Goal: Use online tool/utility

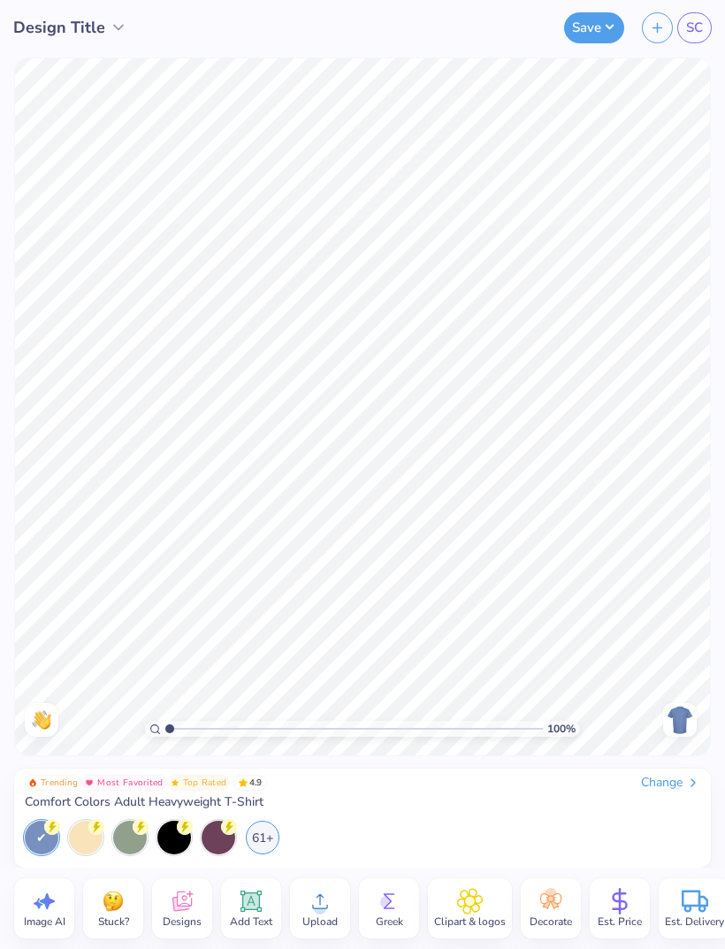
click at [48, 910] on icon at bounding box center [44, 901] width 27 height 27
select select "4"
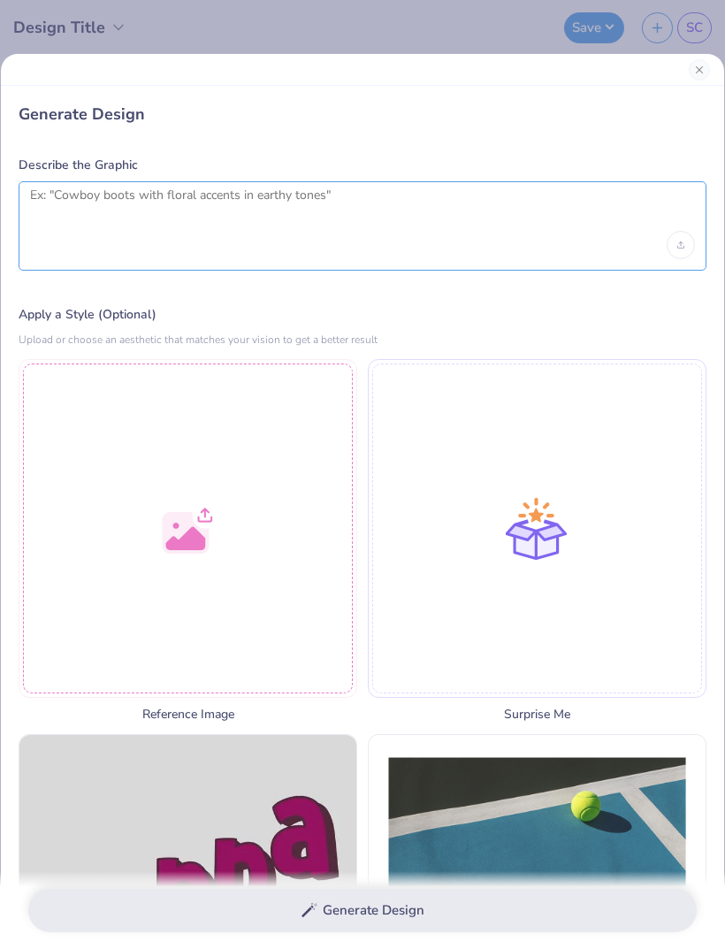
click at [389, 208] on textarea at bounding box center [362, 209] width 665 height 44
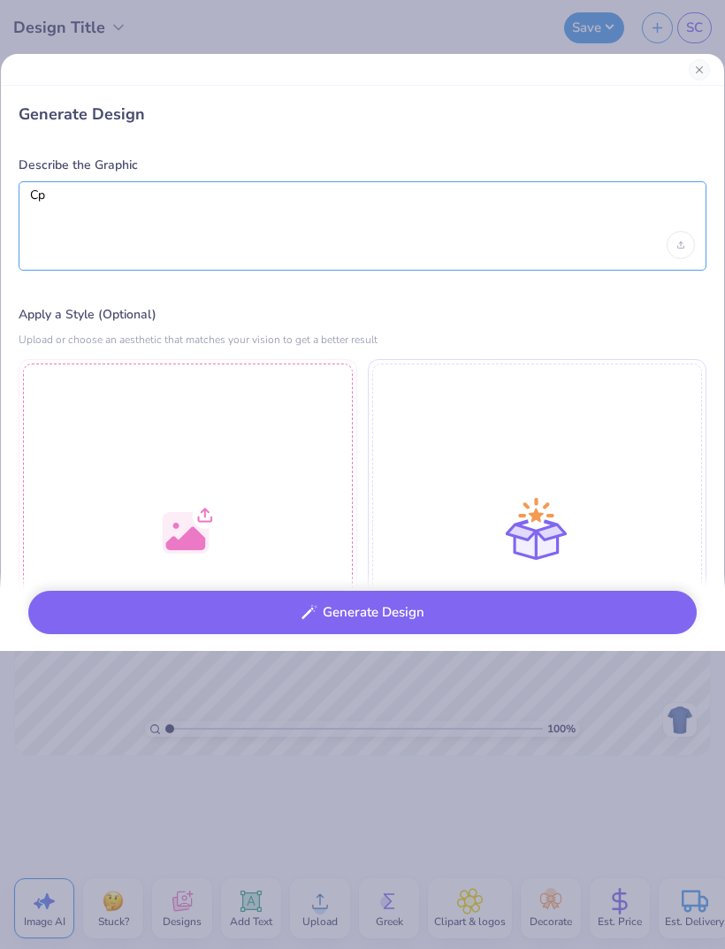
type textarea "C"
type textarea "Auburn [US_STATE] Hometown Throwdown: Cute sorority style"
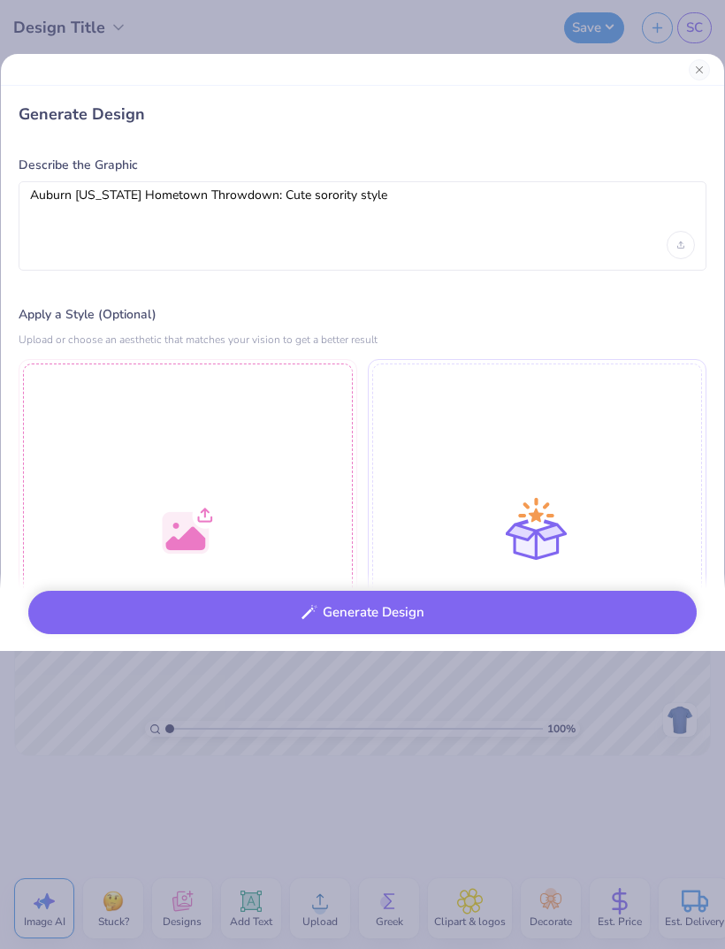
click at [484, 616] on button "Generate Design" at bounding box center [362, 612] width 669 height 43
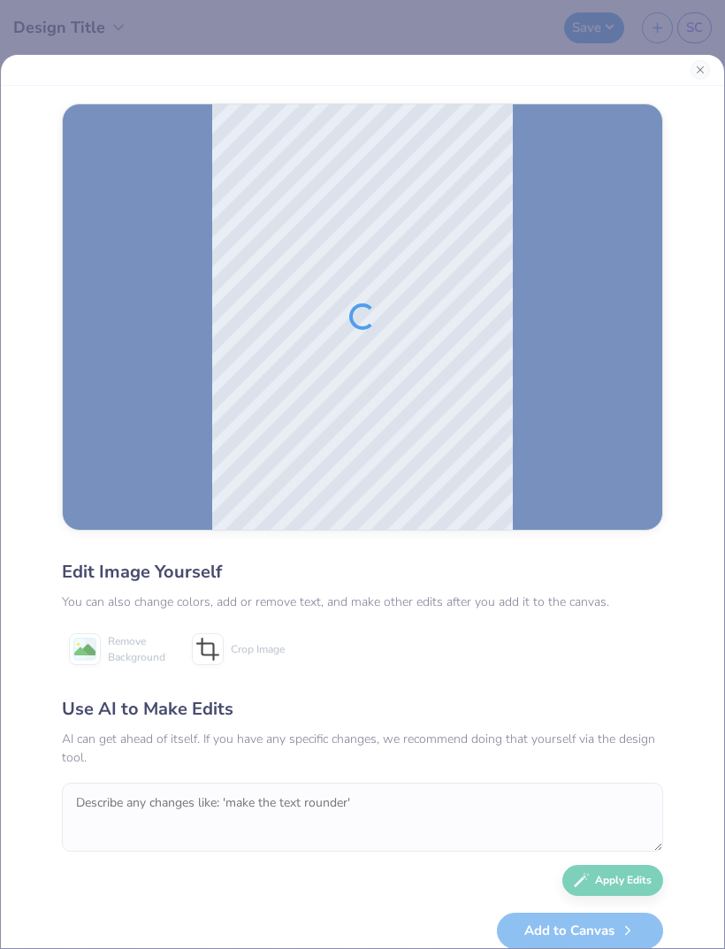
scroll to position [-1, 0]
click at [697, 69] on button "Close" at bounding box center [700, 69] width 19 height 19
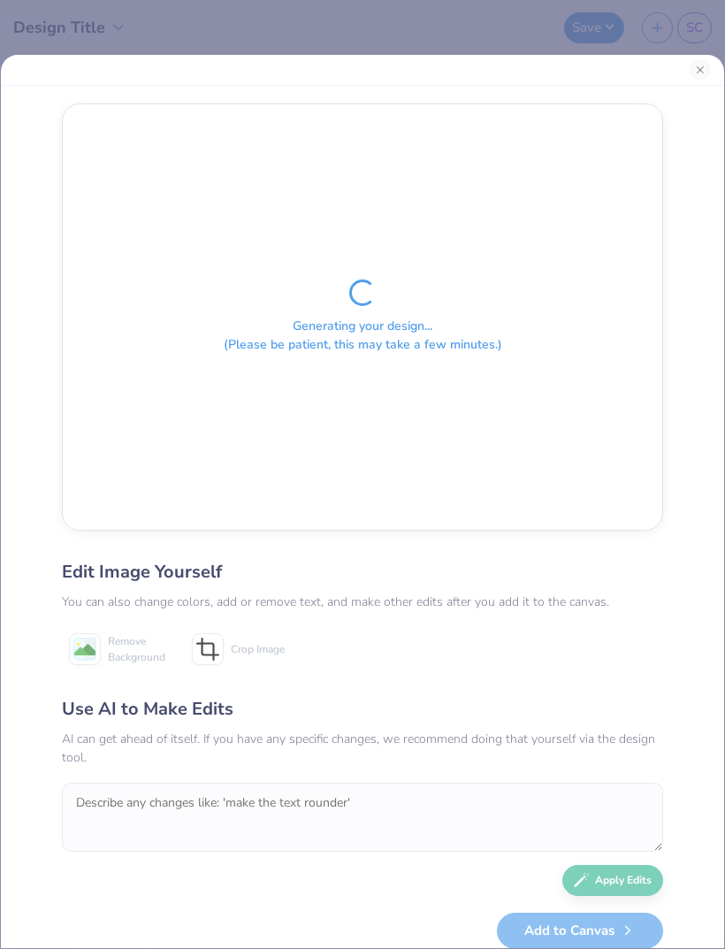
click at [705, 76] on button "Close" at bounding box center [700, 69] width 19 height 19
click at [705, 75] on button "Close" at bounding box center [700, 69] width 19 height 19
click at [705, 74] on button "Close" at bounding box center [700, 69] width 19 height 19
click at [691, 73] on button "Close" at bounding box center [700, 69] width 19 height 19
click at [691, 72] on button "Close" at bounding box center [700, 69] width 19 height 19
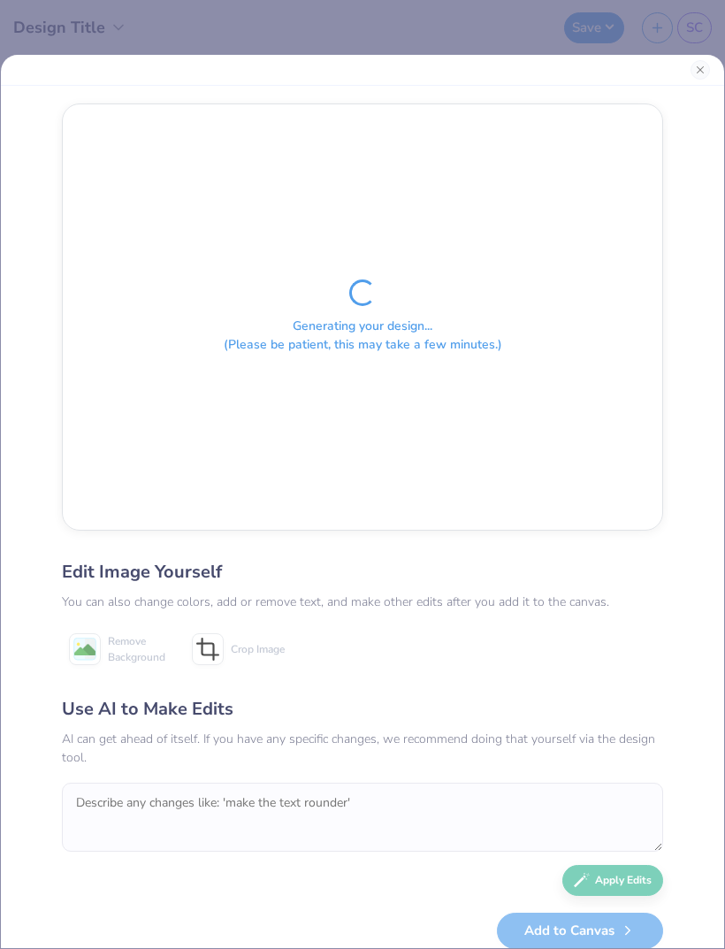
click at [693, 76] on button "Close" at bounding box center [700, 69] width 19 height 19
click at [692, 76] on div at bounding box center [362, 70] width 723 height 31
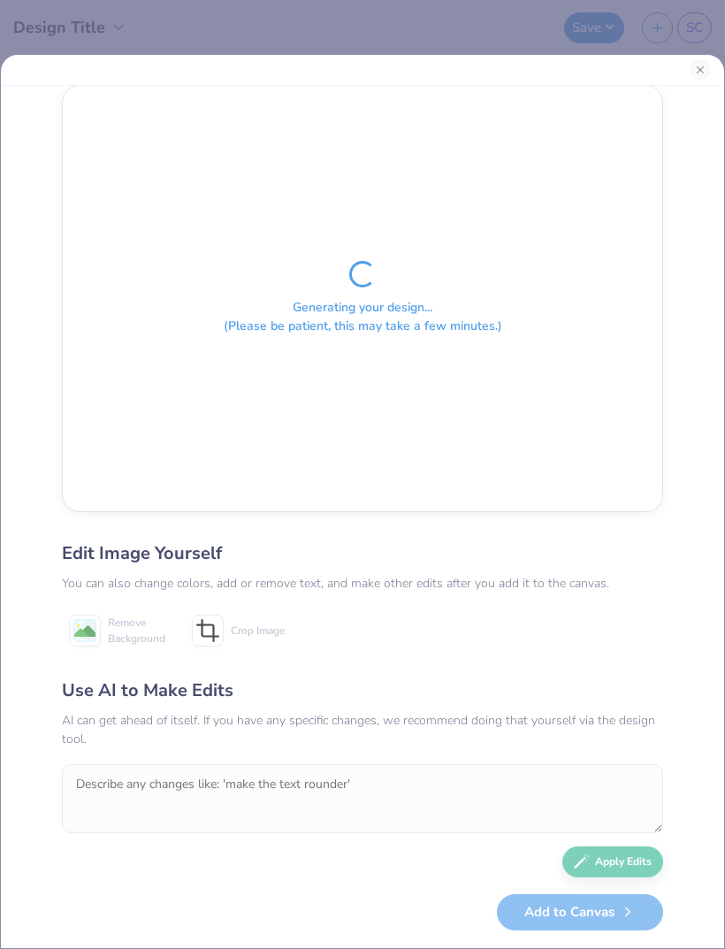
scroll to position [55, 0]
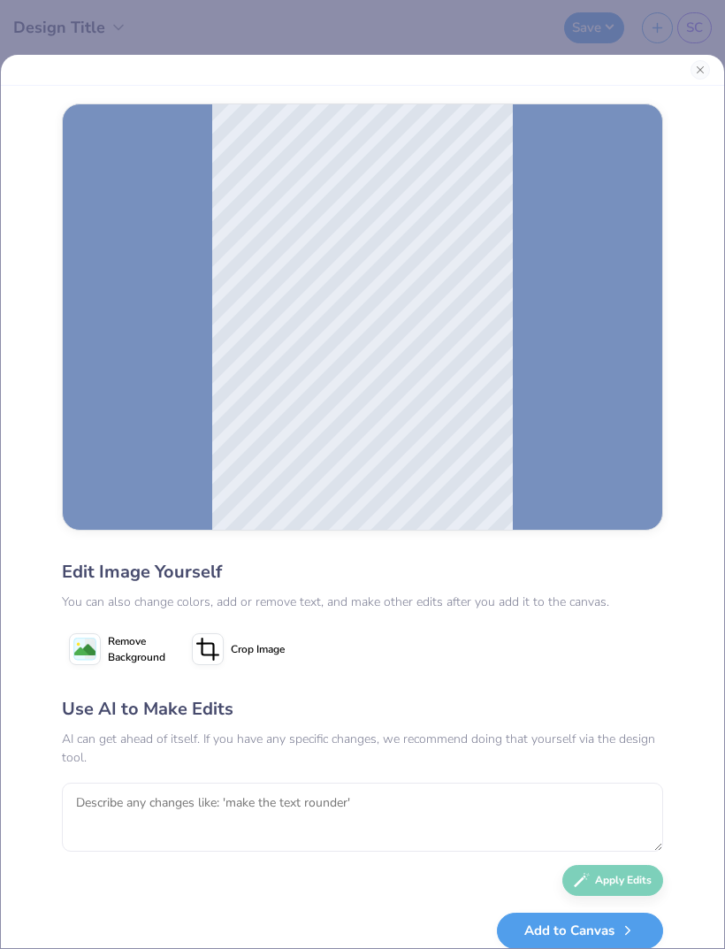
click at [695, 74] on button "Close" at bounding box center [700, 69] width 19 height 19
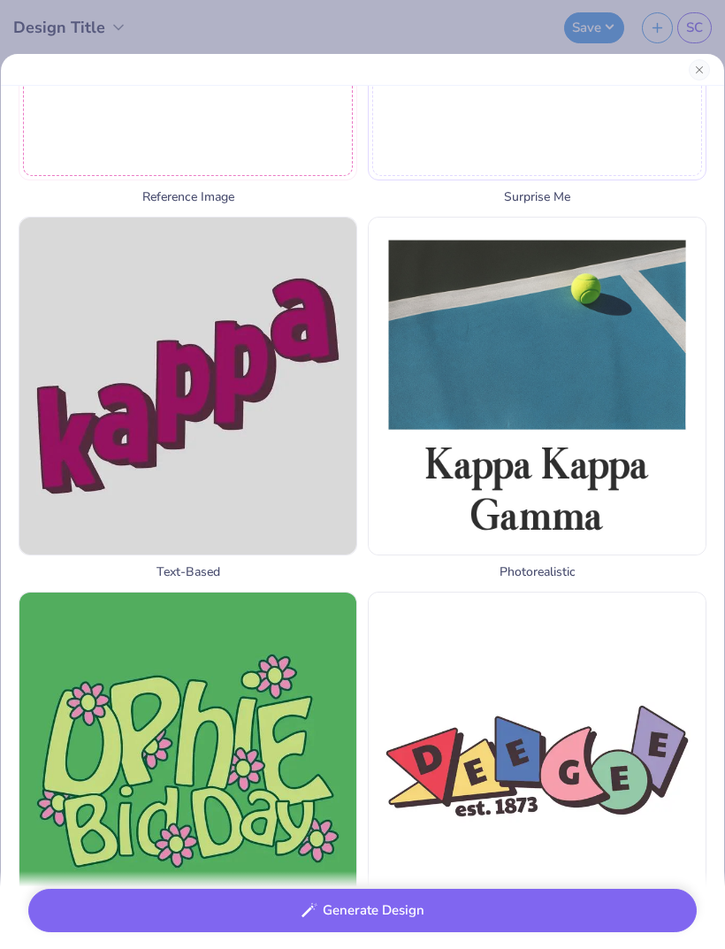
scroll to position [526, 0]
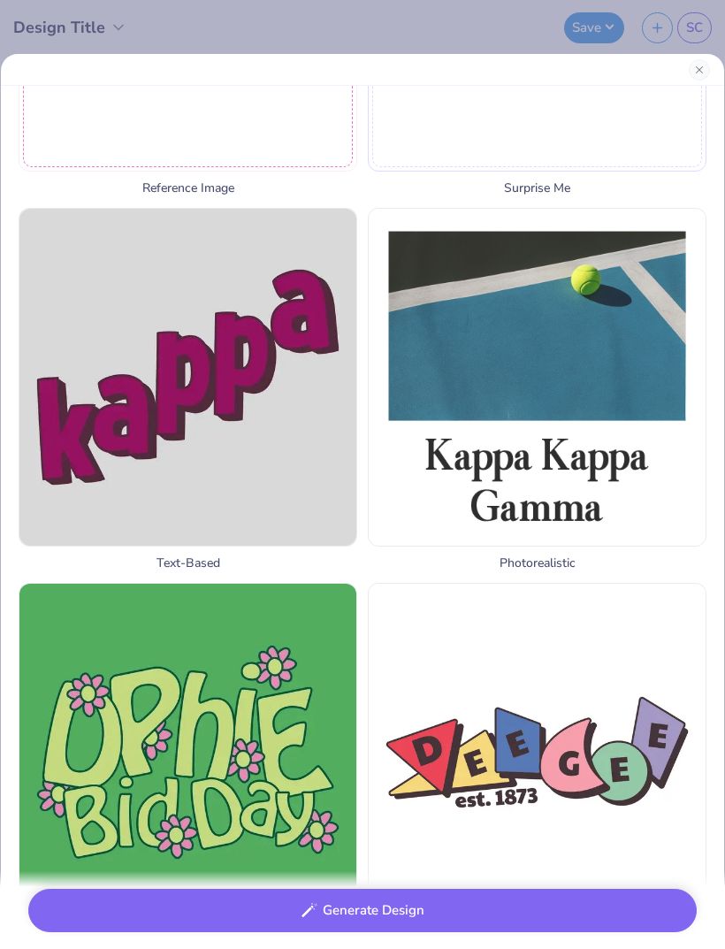
click at [705, 289] on img at bounding box center [537, 377] width 337 height 337
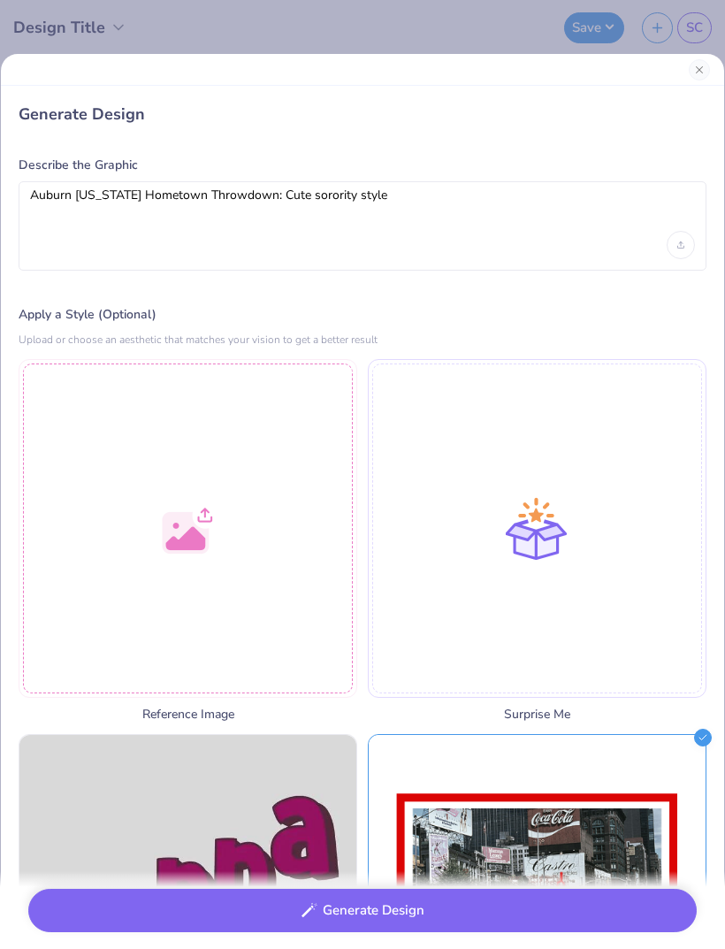
scroll to position [0, 0]
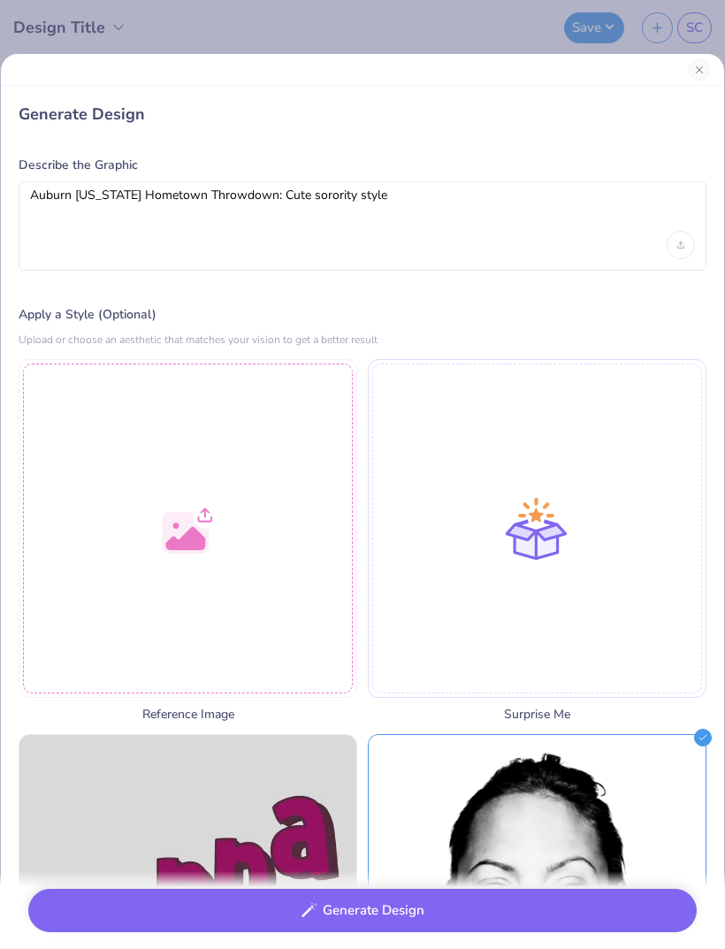
click at [264, 567] on div at bounding box center [188, 528] width 339 height 339
select select "4"
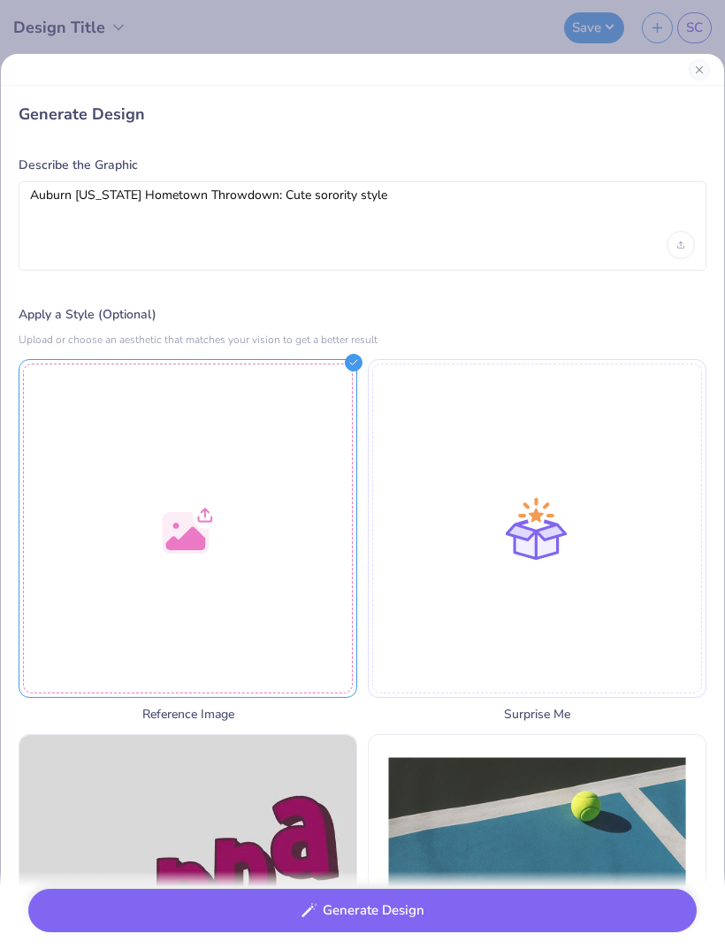
click at [249, 509] on div at bounding box center [188, 528] width 339 height 339
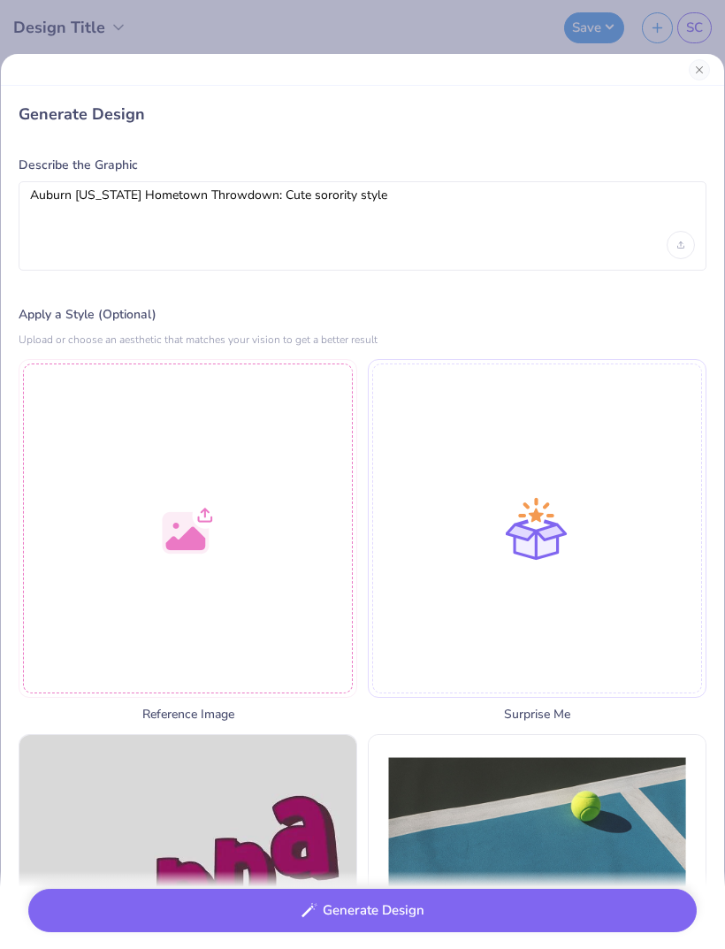
click at [213, 523] on div at bounding box center [188, 528] width 339 height 339
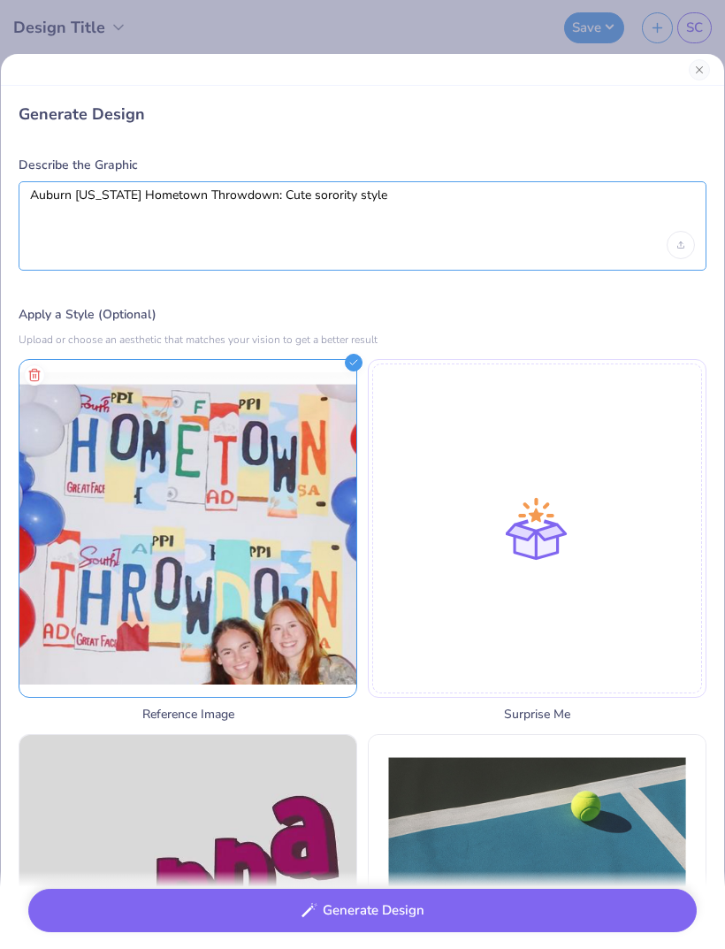
click at [413, 221] on textarea "Auburn [US_STATE] Hometown Throwdown: Cute sorority style" at bounding box center [362, 209] width 665 height 44
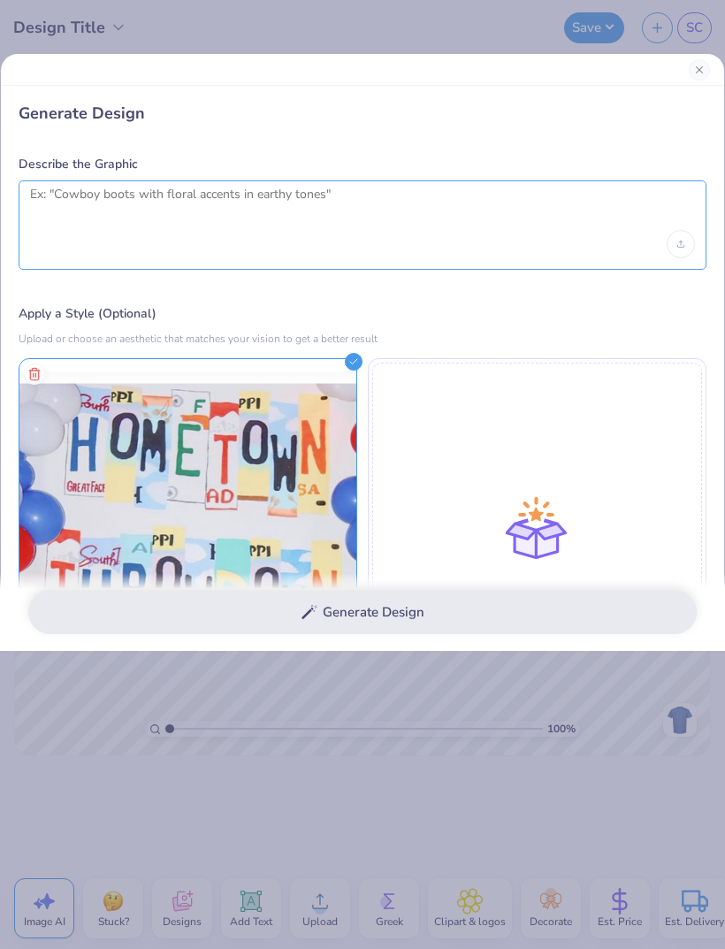
scroll to position [3, 0]
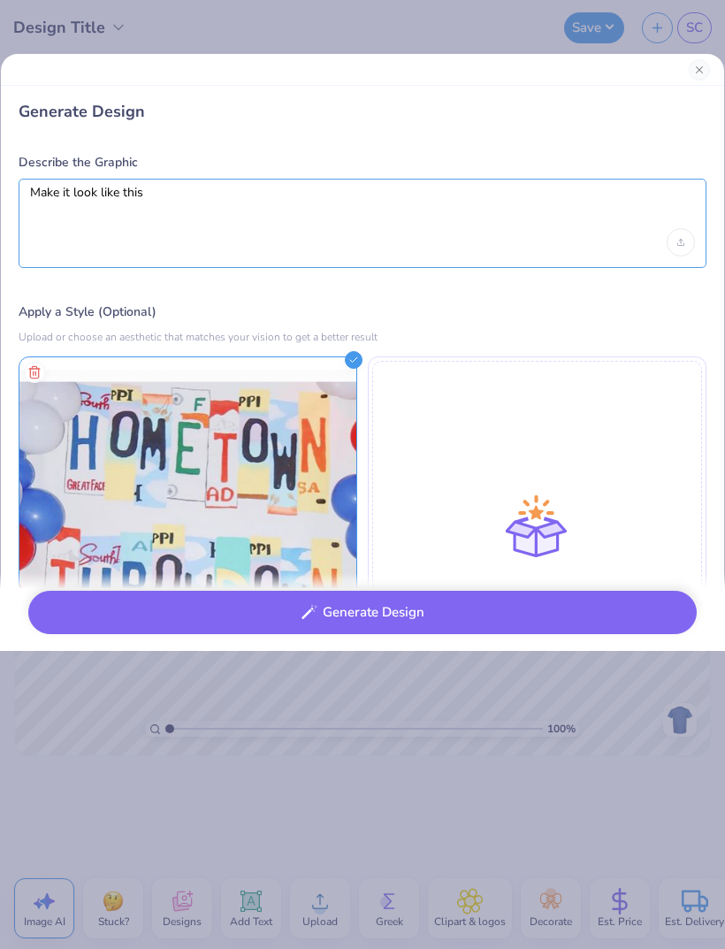
type textarea "Make it look like this"
click at [480, 616] on button "Generate Design" at bounding box center [362, 612] width 669 height 43
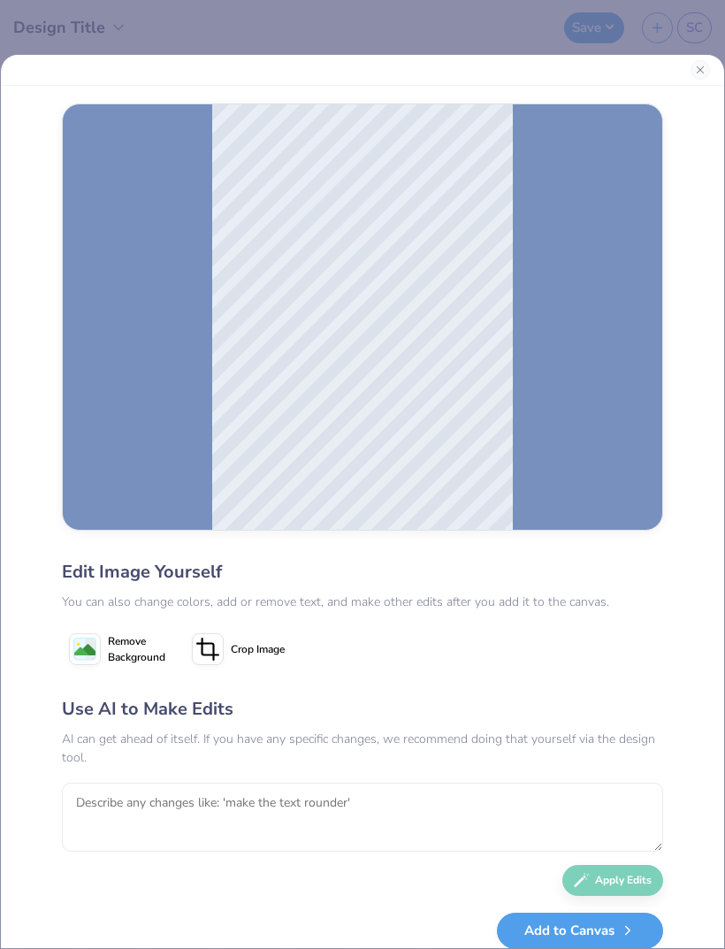
click at [704, 66] on button "Close" at bounding box center [700, 69] width 19 height 19
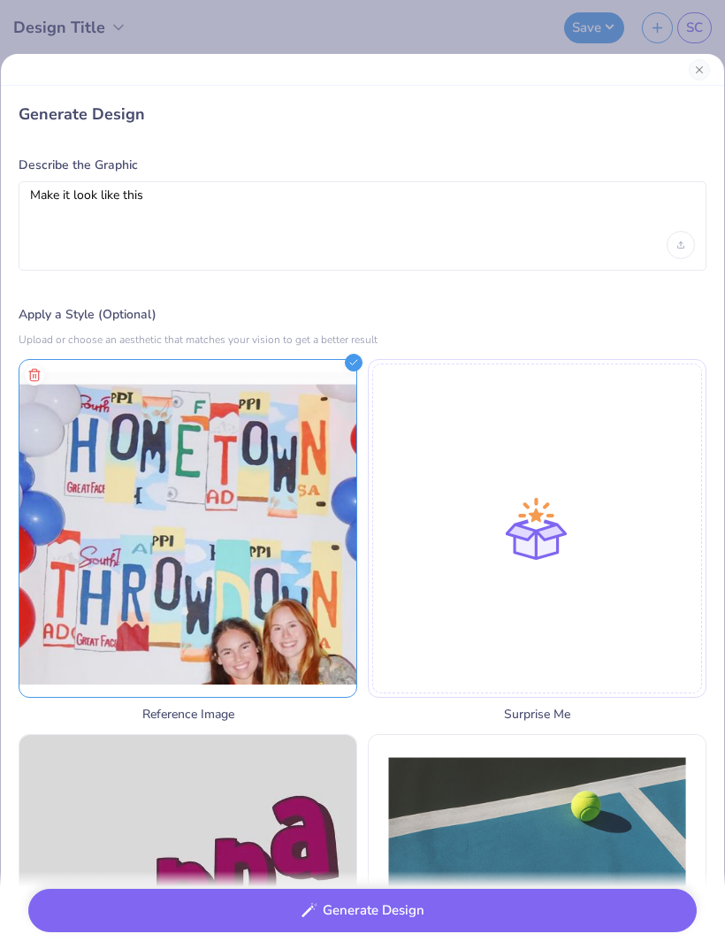
click at [716, 66] on div at bounding box center [362, 70] width 723 height 32
click at [694, 72] on button "Close" at bounding box center [699, 69] width 21 height 21
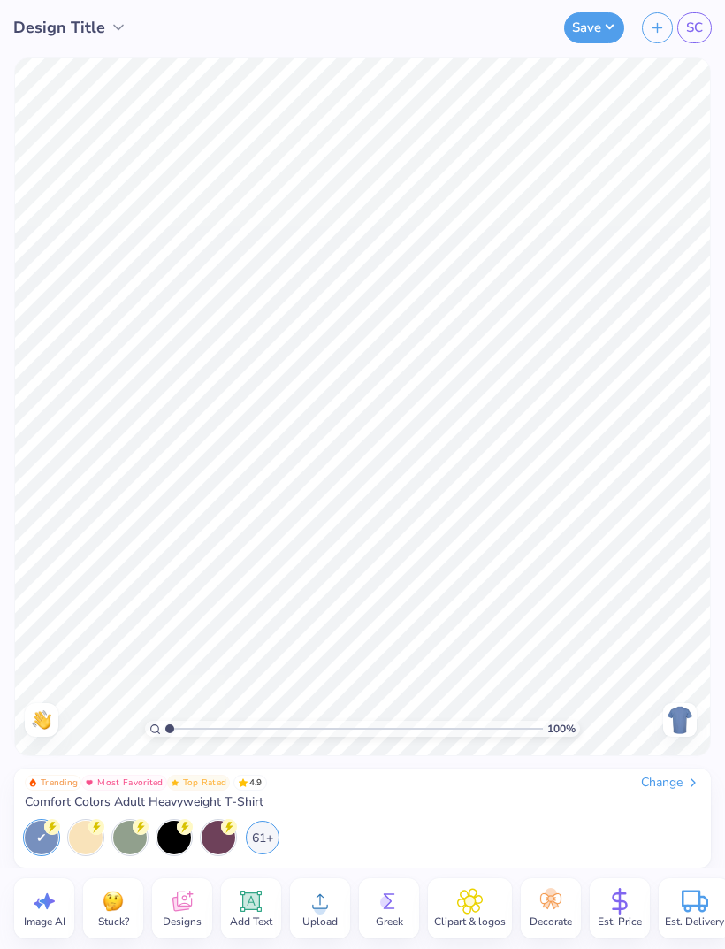
click at [267, 834] on div "61+" at bounding box center [263, 838] width 34 height 34
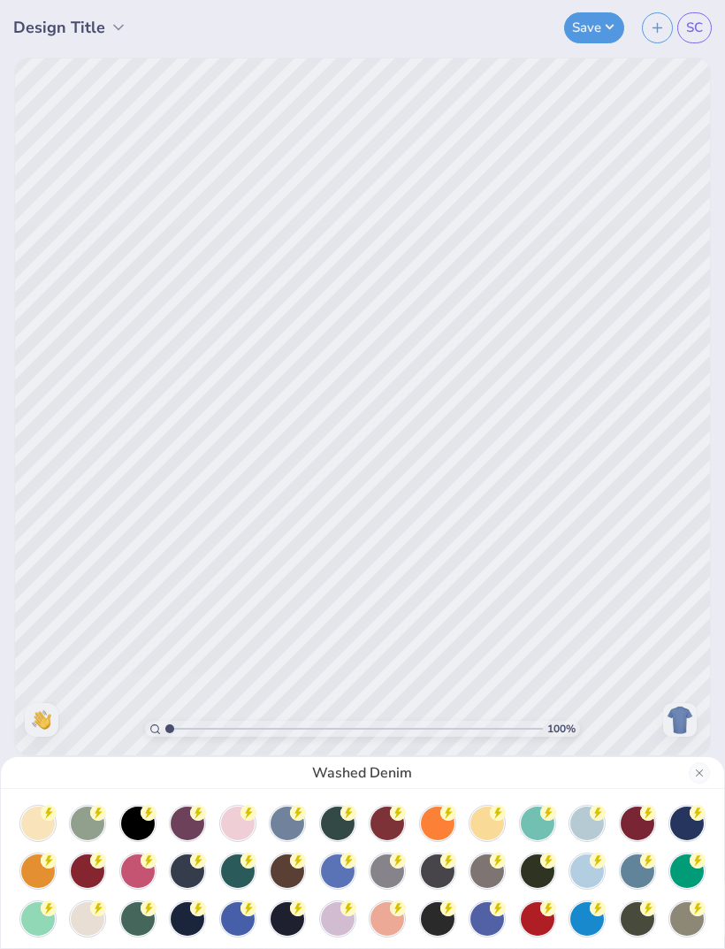
click at [587, 875] on div at bounding box center [587, 871] width 34 height 34
click at [582, 824] on div at bounding box center [587, 824] width 34 height 34
click at [583, 876] on div at bounding box center [587, 871] width 34 height 34
